Goal: Information Seeking & Learning: Learn about a topic

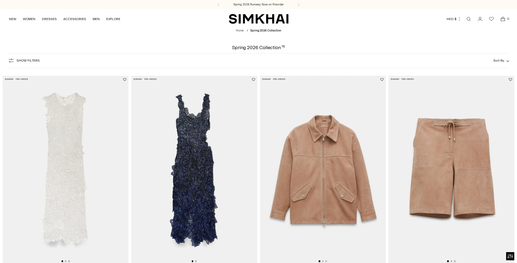
click at [194, 172] on img at bounding box center [194, 170] width 126 height 189
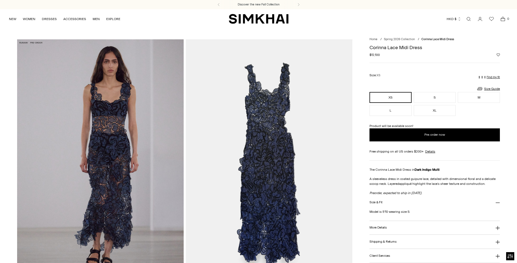
click at [113, 103] on img at bounding box center [100, 164] width 167 height 250
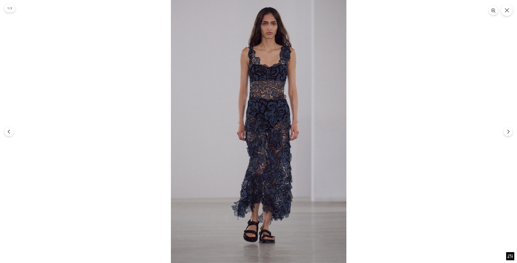
click at [261, 85] on img at bounding box center [259, 131] width 176 height 263
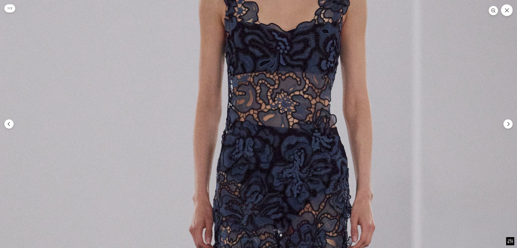
click at [334, 149] on img at bounding box center [254, 225] width 527 height 790
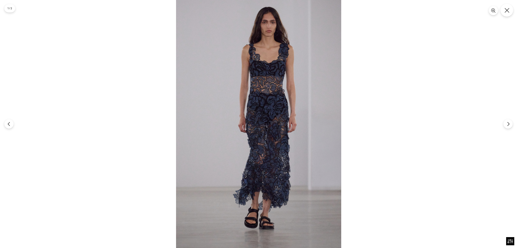
click at [510, 11] on button "Close" at bounding box center [507, 10] width 13 height 13
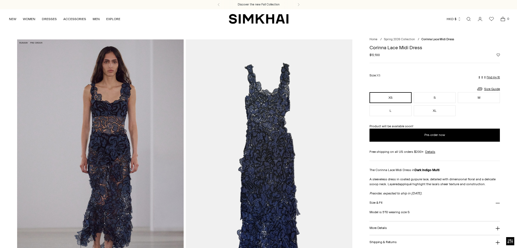
click at [382, 228] on h3 "More Details" at bounding box center [378, 228] width 17 height 4
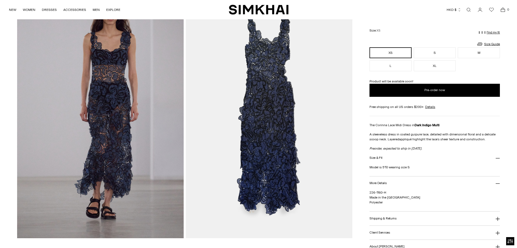
scroll to position [82, 0]
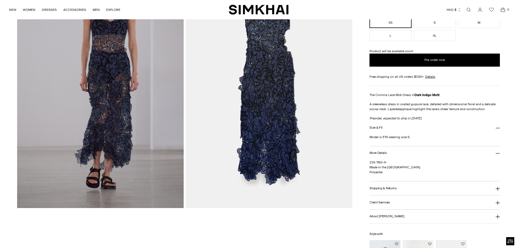
click at [389, 190] on h3 "Shipping & Returns" at bounding box center [383, 189] width 27 height 4
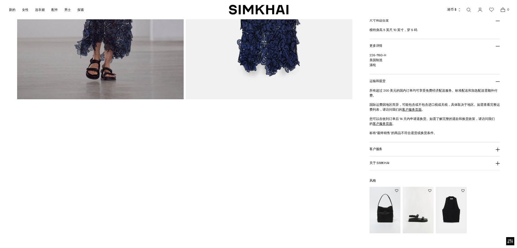
scroll to position [27, 0]
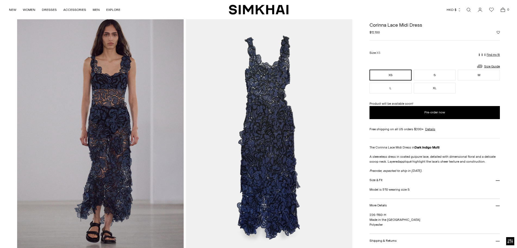
drag, startPoint x: 385, startPoint y: 225, endPoint x: 361, endPoint y: 225, distance: 23.9
click at [361, 225] on div "Home / Spring 2026 Collection / Corinna Lace Midi Dress Corinna Lace Midi Dress…" at bounding box center [258, 205] width 483 height 387
click at [424, 228] on div "226-1160-H Made in the USA Polyester" at bounding box center [435, 222] width 131 height 21
drag, startPoint x: 385, startPoint y: 227, endPoint x: 369, endPoint y: 227, distance: 16.3
click at [369, 227] on div "Home / Spring 2026 Collection / Corinna Lace Midi Dress Corinna Lace Midi Dress…" at bounding box center [258, 205] width 483 height 387
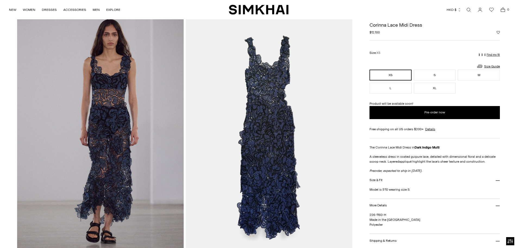
copy span "Polyester"
drag, startPoint x: 514, startPoint y: 144, endPoint x: 364, endPoint y: 50, distance: 177.3
click at [509, 144] on div "Home / Spring 2026 Collection / Corinna Lace Midi Dress Corinna Lace Midi Dress…" at bounding box center [258, 205] width 517 height 387
